Goal: Communication & Community: Ask a question

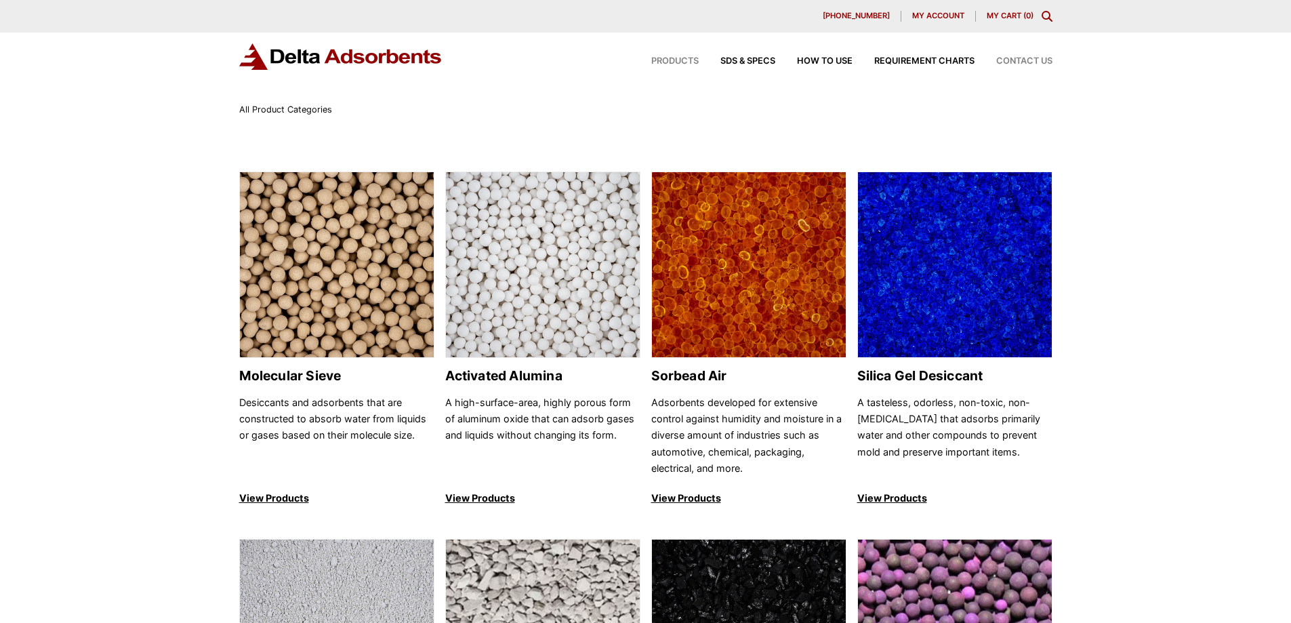
click at [1046, 62] on span "Contact Us" at bounding box center [1024, 61] width 56 height 9
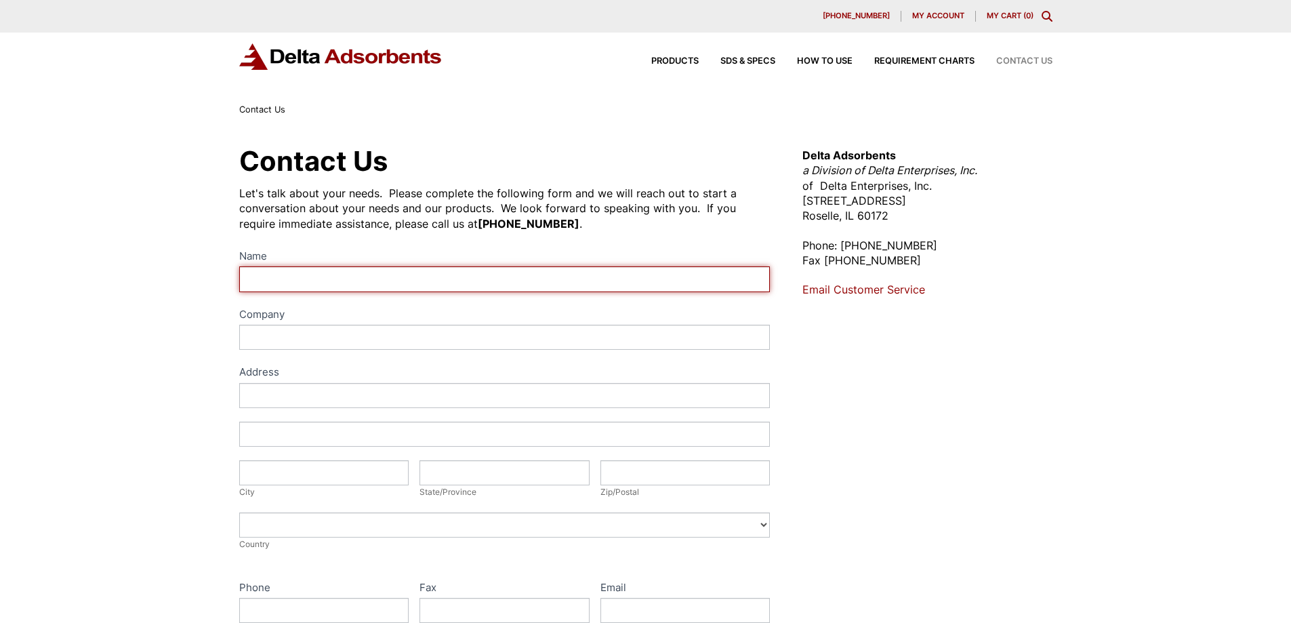
click at [361, 272] on input "Name" at bounding box center [504, 278] width 531 height 25
type input "[PERSON_NAME]"
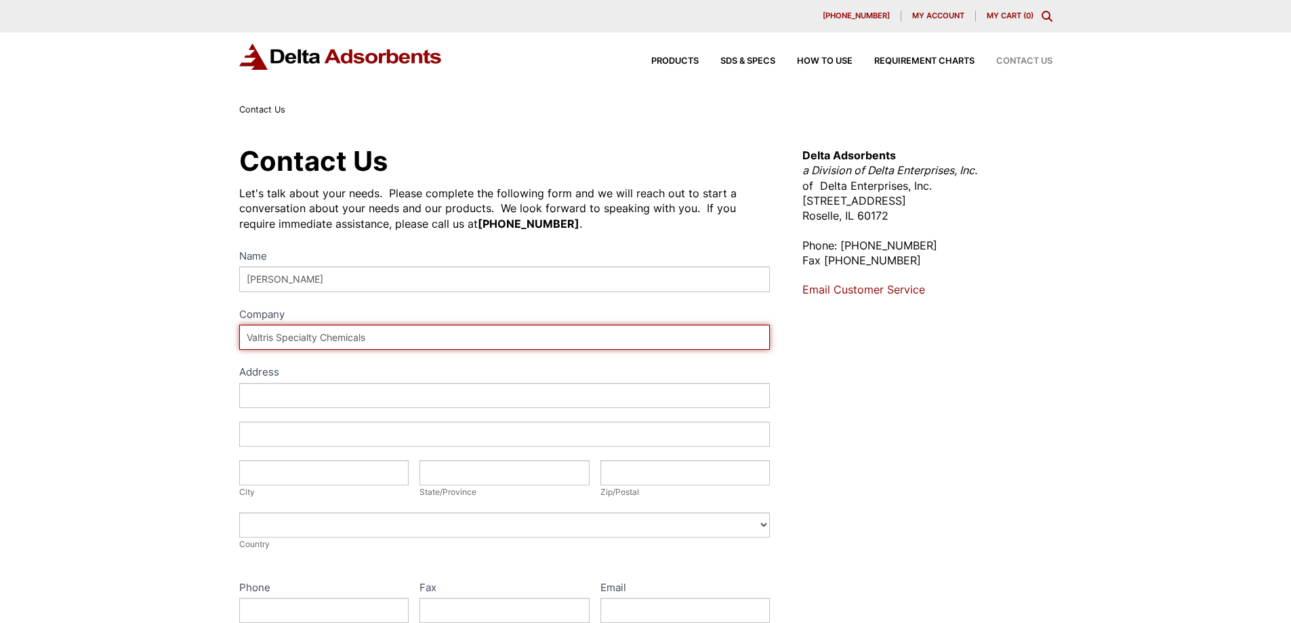
type input "Valtris Specialty Chemicals"
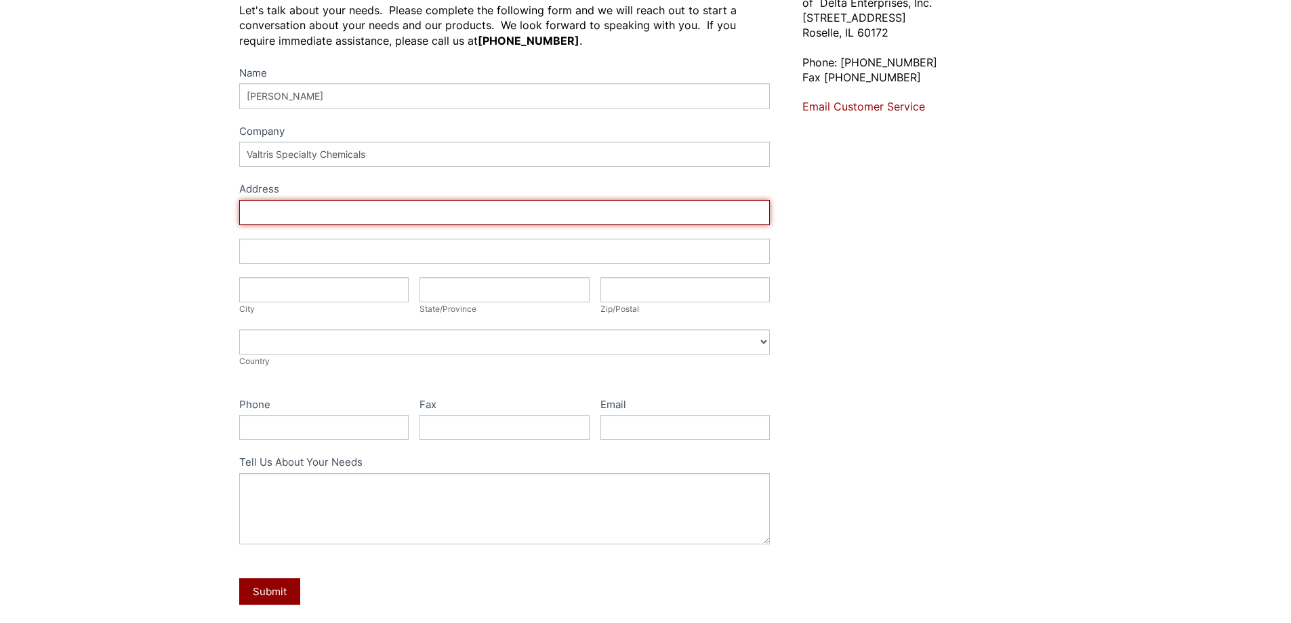
scroll to position [203, 0]
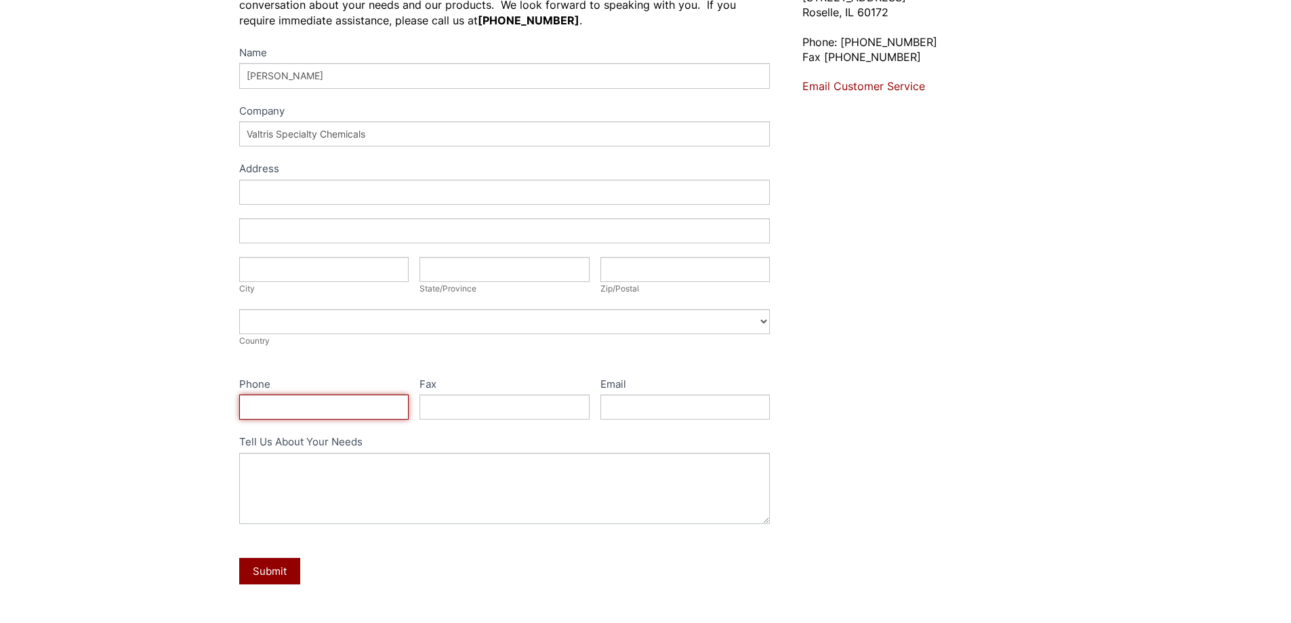
click at [289, 403] on input "Phone" at bounding box center [324, 406] width 170 height 25
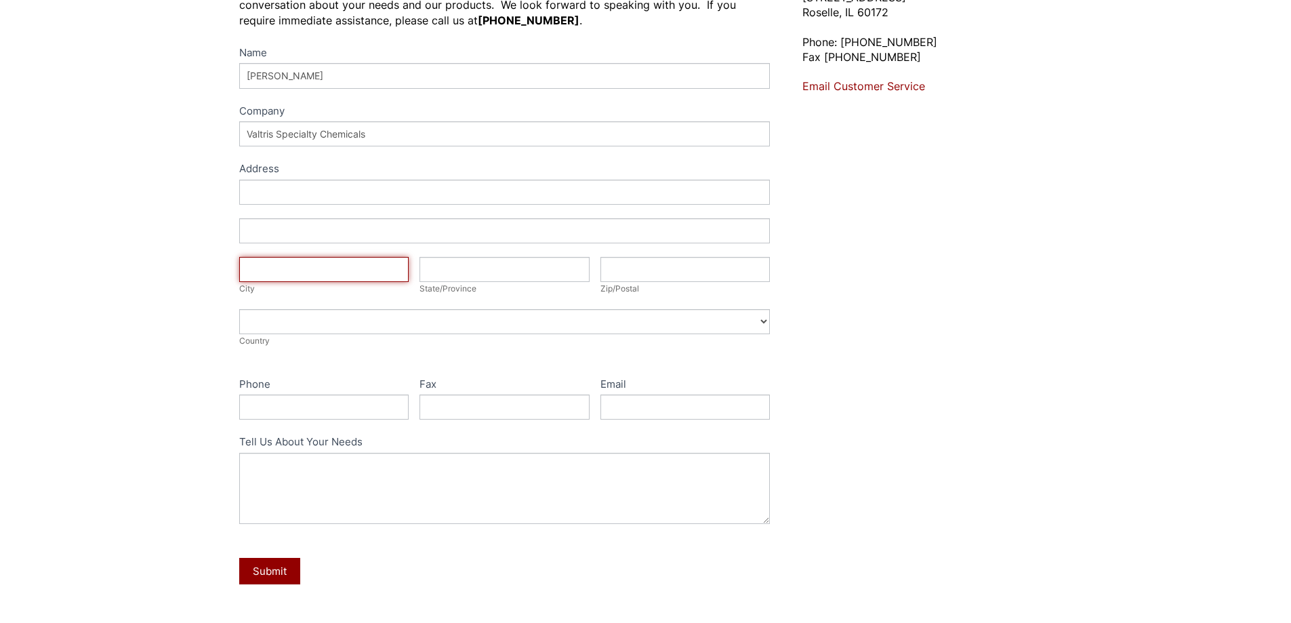
click at [310, 266] on input "City" at bounding box center [324, 269] width 170 height 25
type input "Independence"
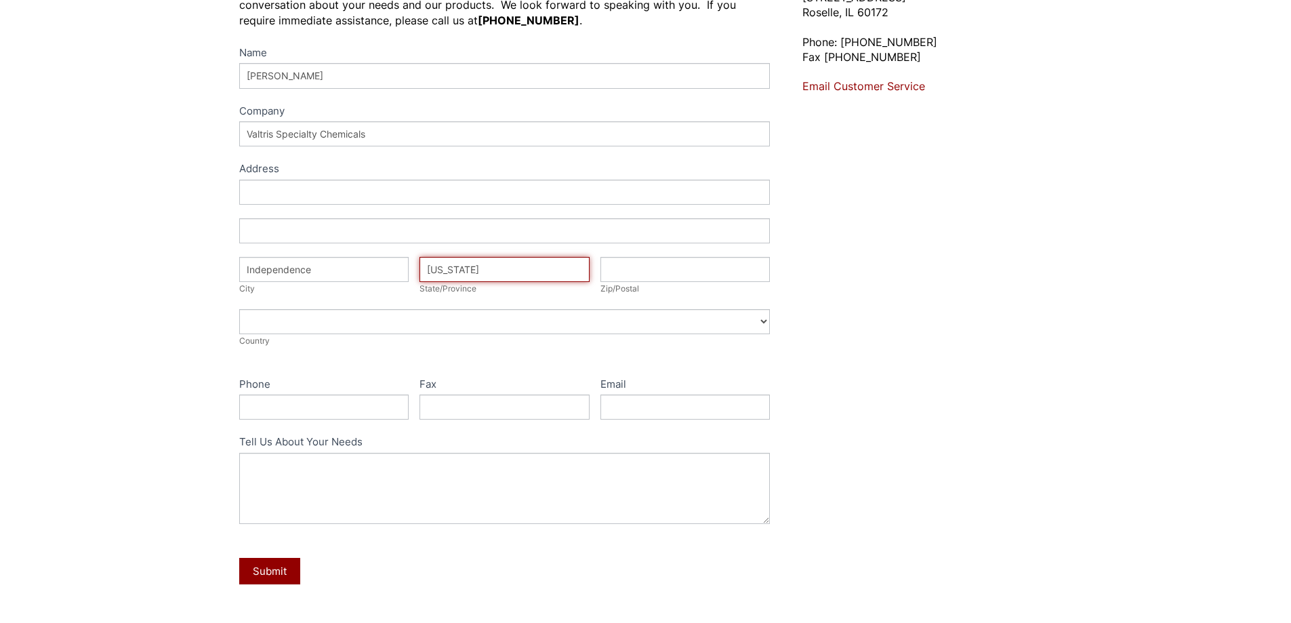
type input "[US_STATE]"
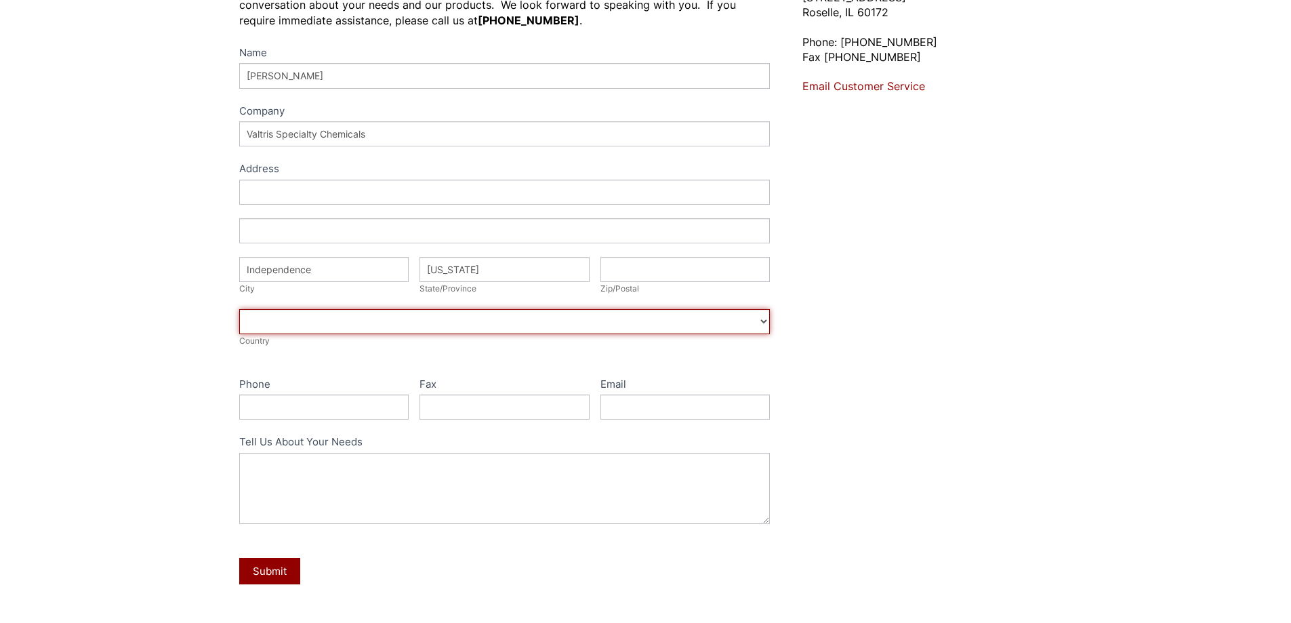
click at [316, 322] on select "Afghanistan Aland Islands Albania Algeria American Samoa Andorra Angola Anguill…" at bounding box center [504, 321] width 531 height 25
select select "[GEOGRAPHIC_DATA]"
click at [239, 309] on select "Afghanistan Aland Islands Albania Algeria American Samoa Andorra Angola Anguill…" at bounding box center [504, 321] width 531 height 25
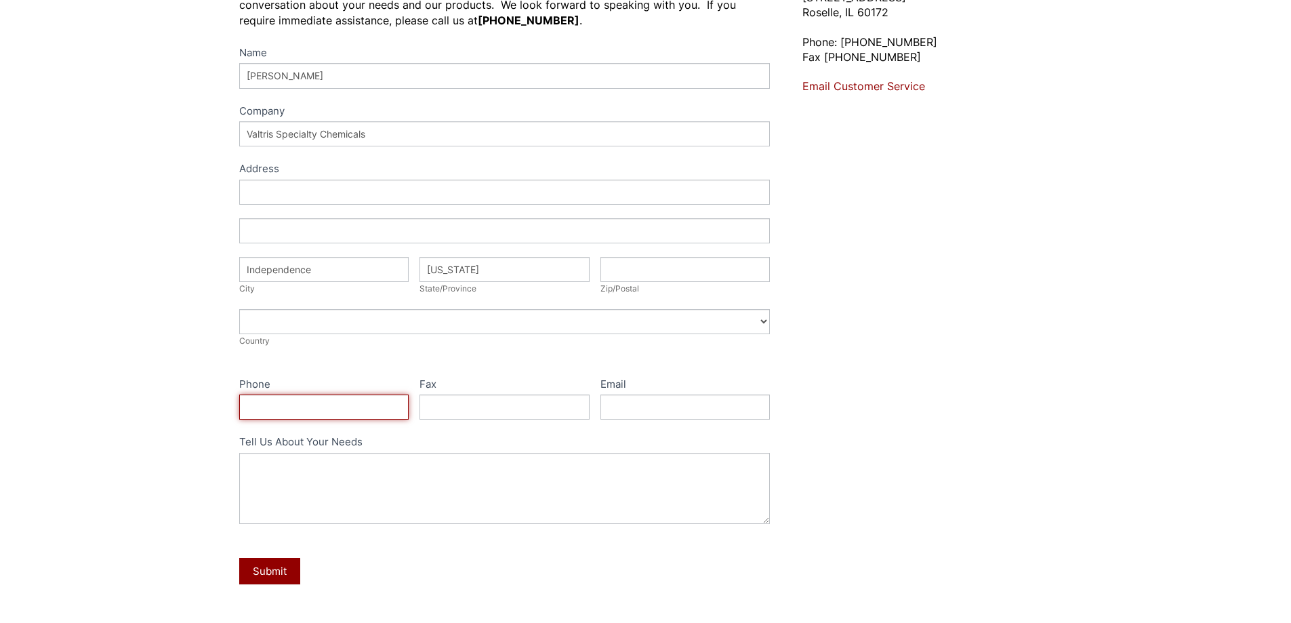
click at [312, 403] on input "Phone" at bounding box center [324, 406] width 170 height 25
type input "[PHONE_NUMBER]"
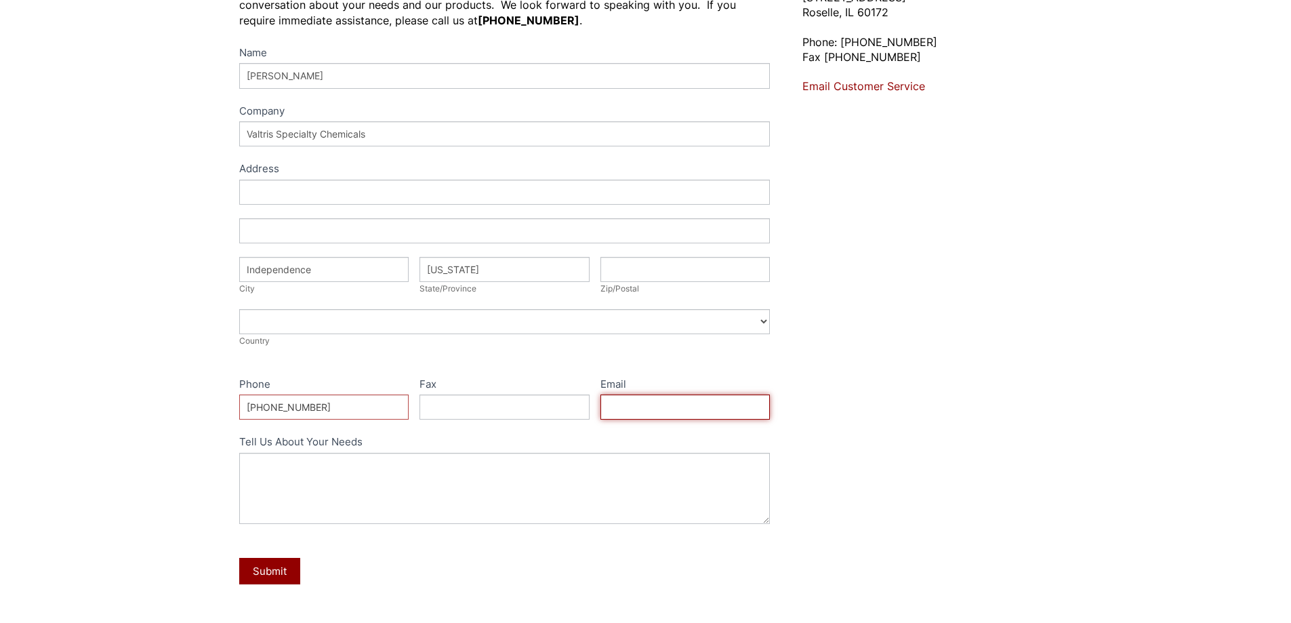
click at [645, 395] on input "Email" at bounding box center [686, 406] width 170 height 25
type input "[EMAIL_ADDRESS][PERSON_NAME][DOMAIN_NAME]"
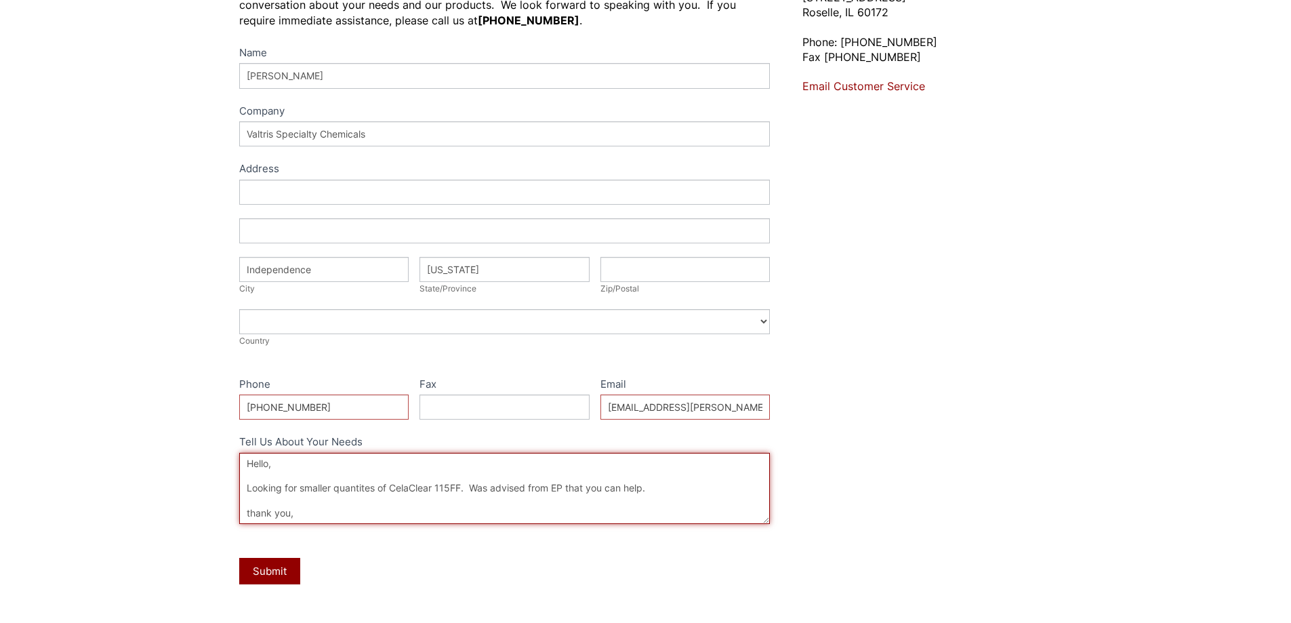
scroll to position [7, 0]
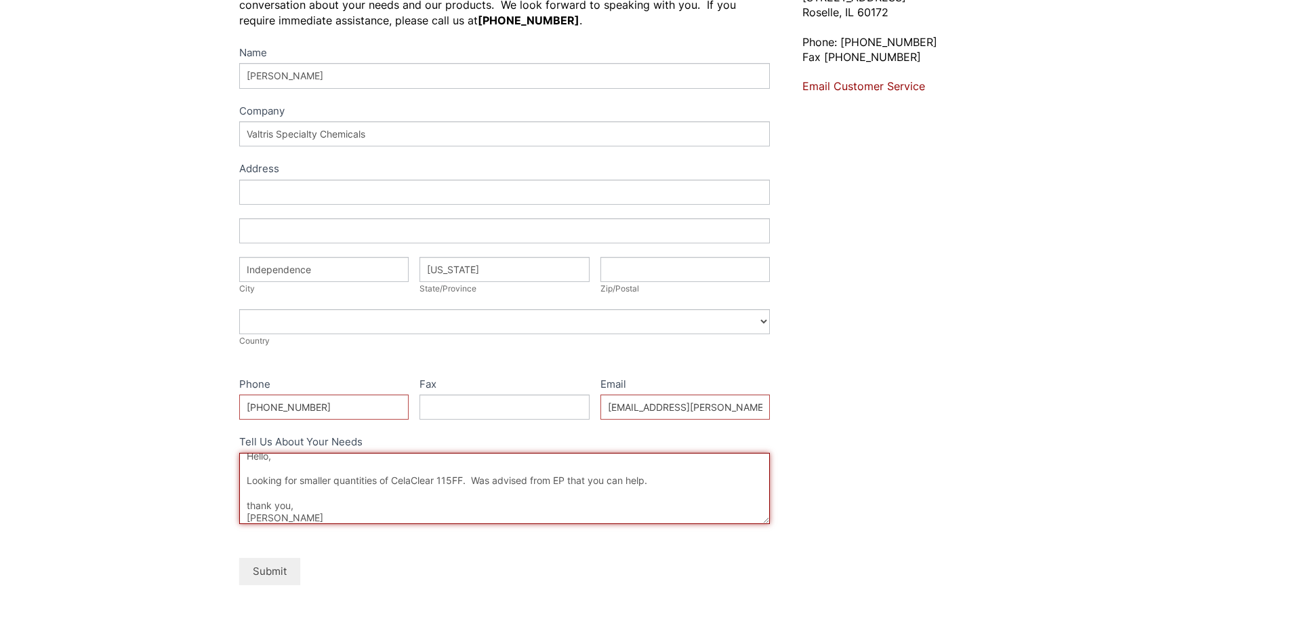
type textarea "Hello, Looking for smaller quantities of CelaClear 115FF. Was advised from EP t…"
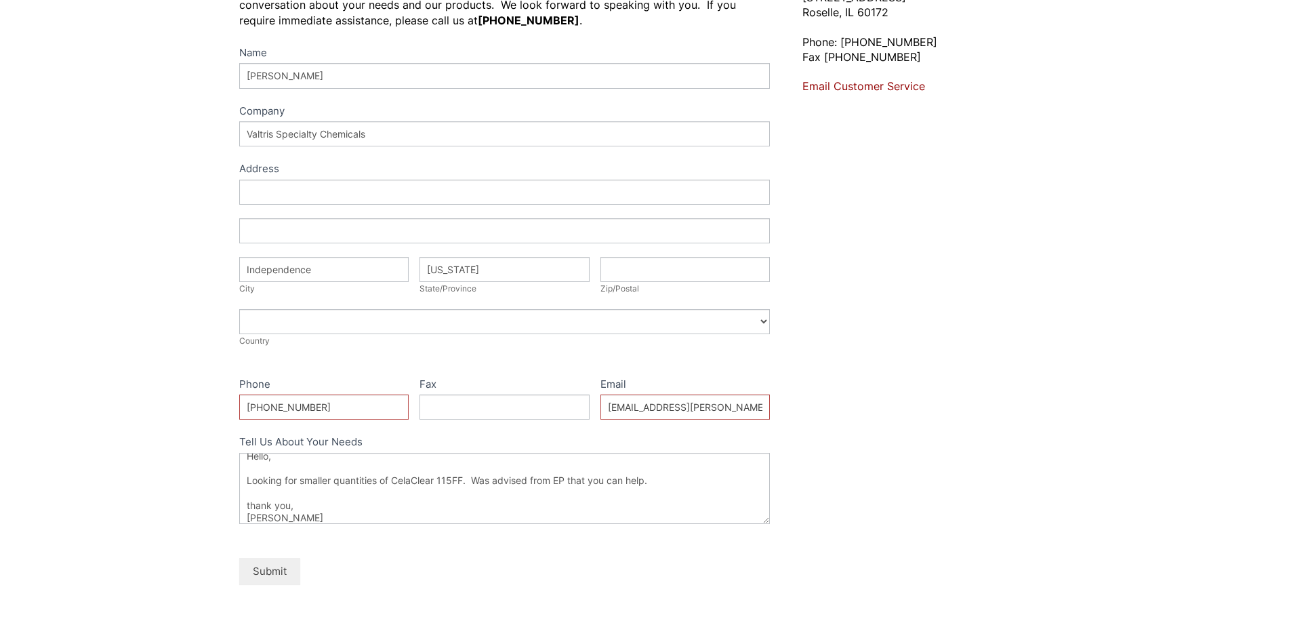
click at [269, 569] on button "Submit" at bounding box center [269, 571] width 61 height 26
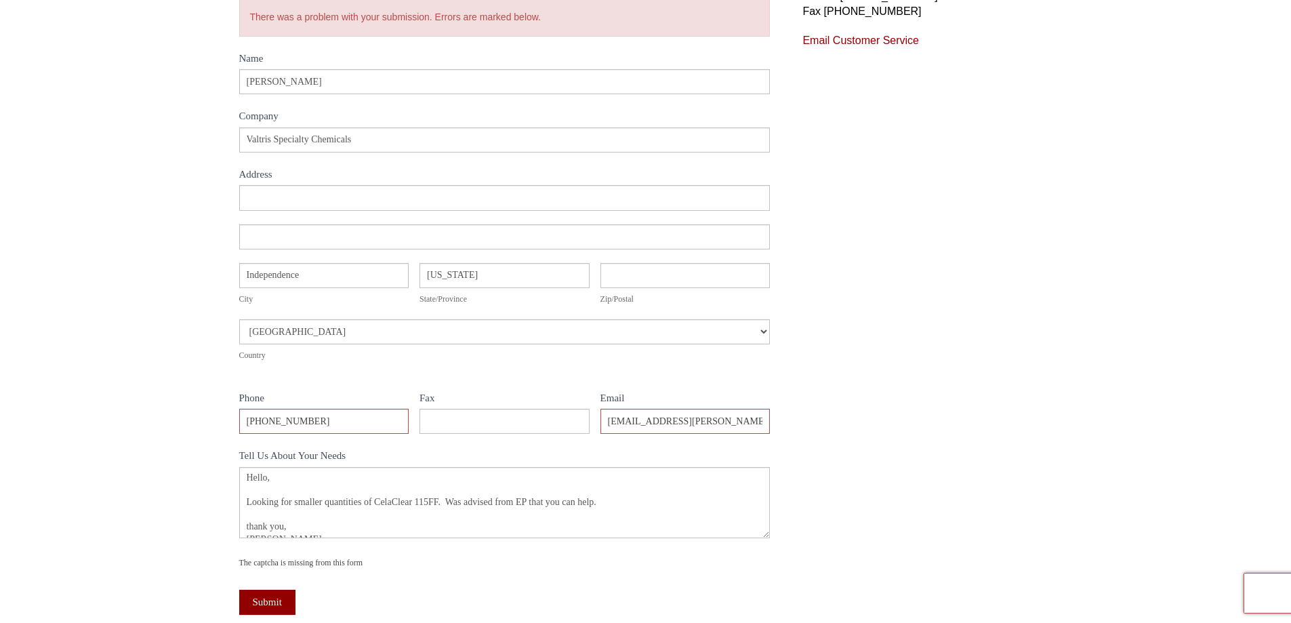
scroll to position [271, 0]
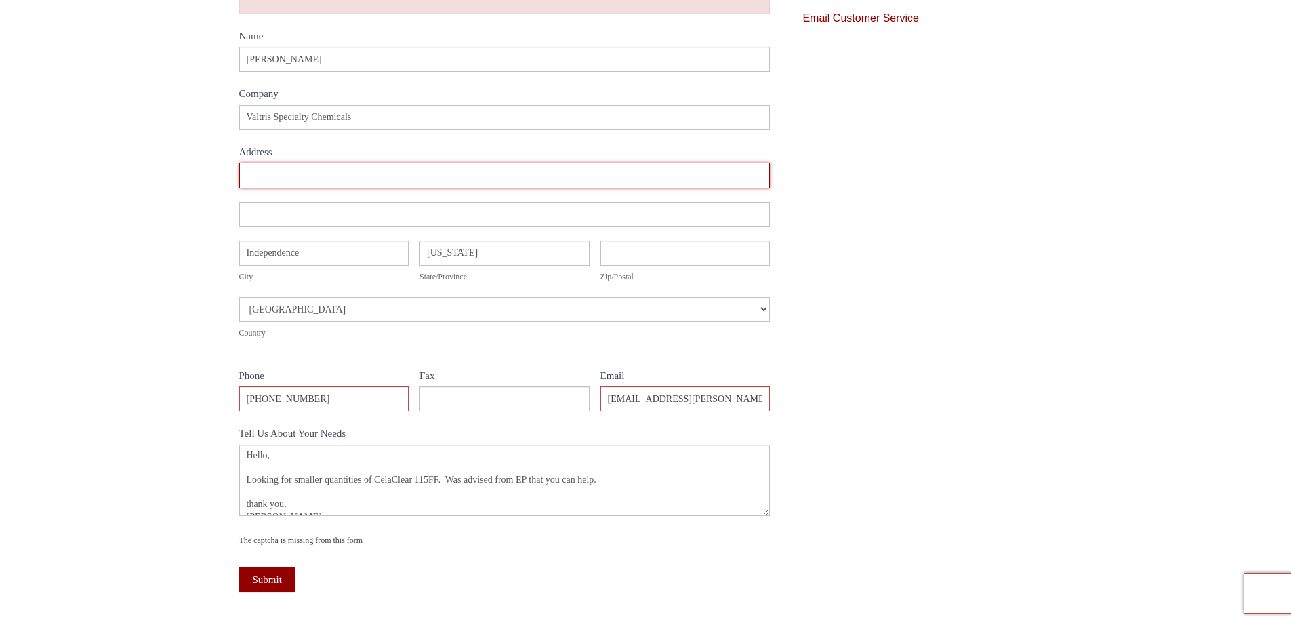
click at [308, 171] on input "Address" at bounding box center [504, 175] width 531 height 25
type input "[STREET_ADDRESS]"
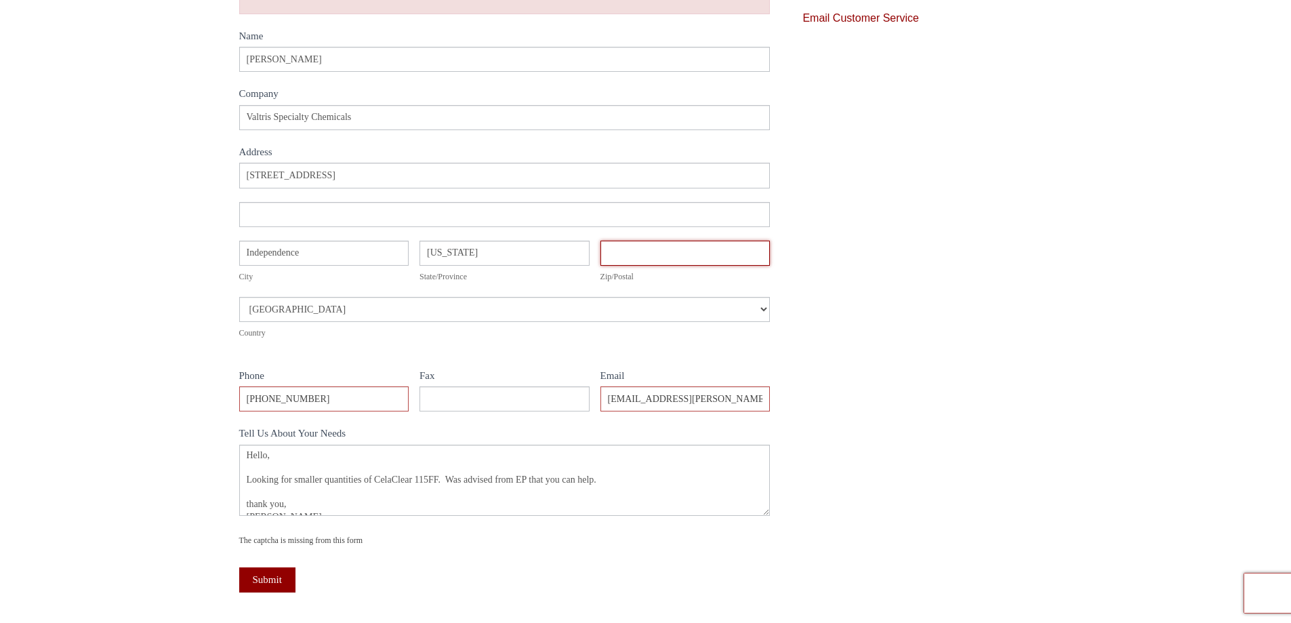
click at [704, 251] on input "Zip/Postal" at bounding box center [686, 253] width 170 height 25
type input "44131"
click at [282, 589] on button "Submit" at bounding box center [267, 579] width 56 height 25
